Goal: Task Accomplishment & Management: Use online tool/utility

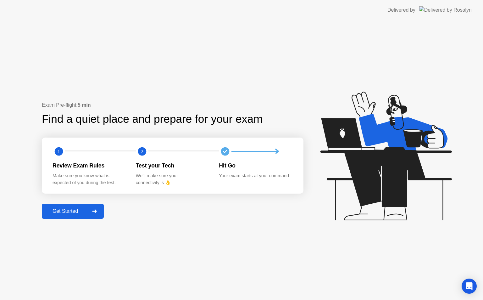
click at [75, 213] on div "Get Started" at bounding box center [65, 211] width 43 height 6
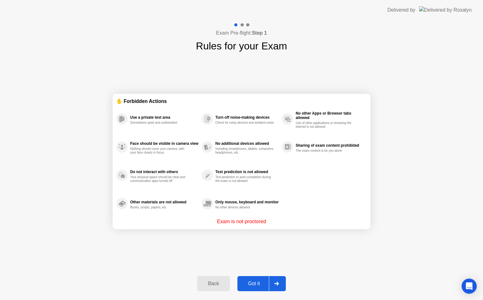
click at [256, 283] on div "Got it" at bounding box center [255, 284] width 30 height 6
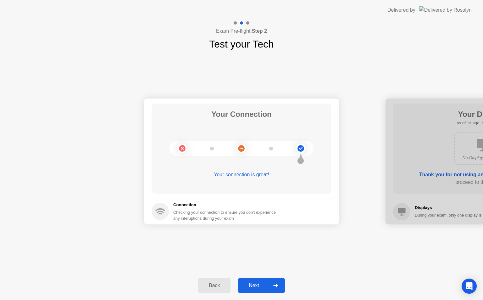
click at [259, 283] on div "Next" at bounding box center [254, 286] width 28 height 6
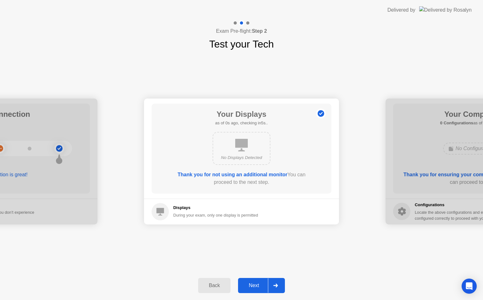
click at [259, 283] on div "Next" at bounding box center [254, 286] width 28 height 6
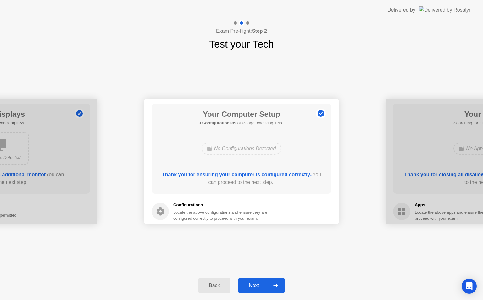
click at [259, 283] on div "Next" at bounding box center [254, 286] width 28 height 6
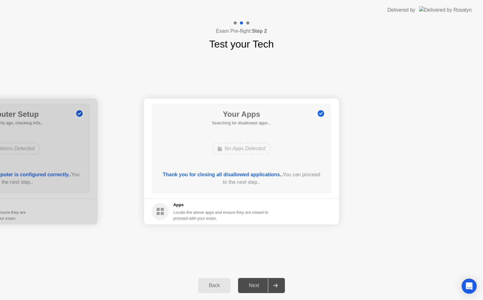
click at [259, 283] on div "Next" at bounding box center [254, 286] width 28 height 6
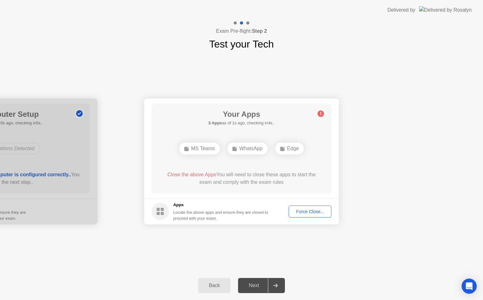
click at [305, 217] on button "Force Close..." at bounding box center [310, 212] width 43 height 12
click at [264, 183] on div "Close the above Apps You will need to close these apps to start the exam and co…" at bounding box center [242, 178] width 162 height 15
click at [297, 210] on div "Force Close..." at bounding box center [310, 211] width 38 height 5
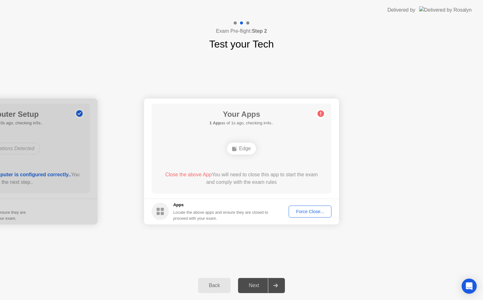
click at [316, 212] on div "Force Close..." at bounding box center [310, 211] width 38 height 5
click at [310, 208] on button "Force Close..." at bounding box center [310, 212] width 43 height 12
click at [313, 211] on div "Force Close..." at bounding box center [310, 211] width 38 height 5
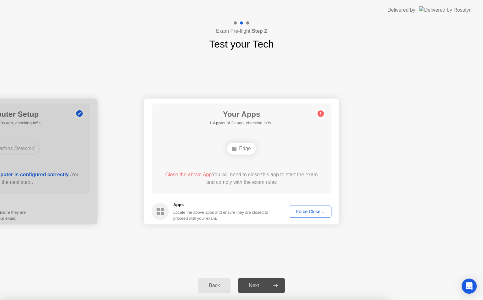
click at [295, 210] on div "Force Close..." at bounding box center [310, 211] width 38 height 5
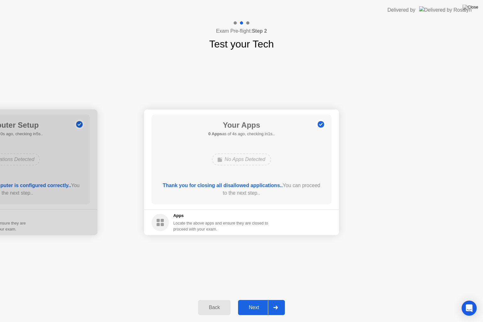
click at [256, 300] on div "Next" at bounding box center [254, 308] width 28 height 6
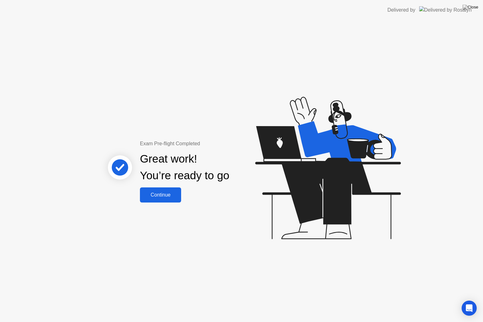
click at [158, 198] on div "Continue" at bounding box center [160, 195] width 37 height 6
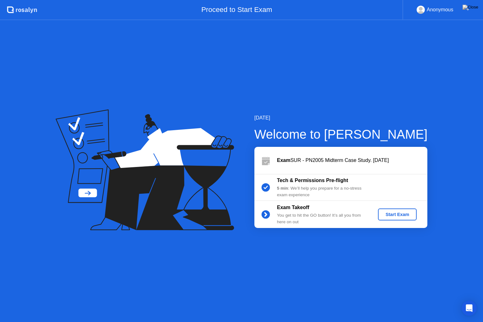
click at [405, 215] on div "Start Exam" at bounding box center [398, 214] width 34 height 5
